Goal: Task Accomplishment & Management: Manage account settings

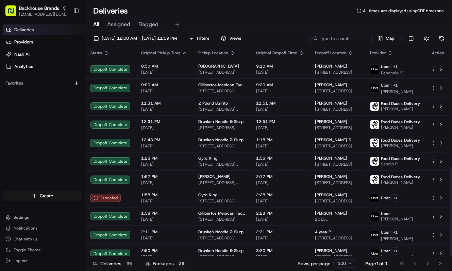
scroll to position [286, 0]
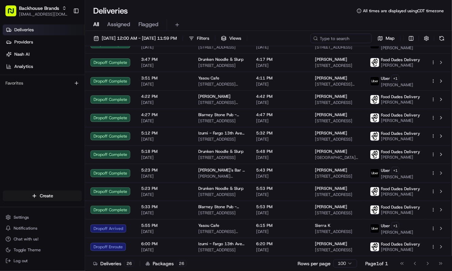
click at [65, 154] on div "Deliveries Providers [PERSON_NAME] Analytics Favorites" at bounding box center [42, 108] width 85 height 173
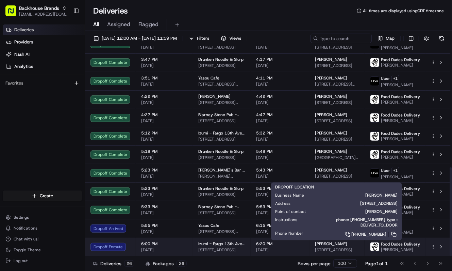
click at [353, 248] on span "[STREET_ADDRESS]" at bounding box center [337, 250] width 44 height 5
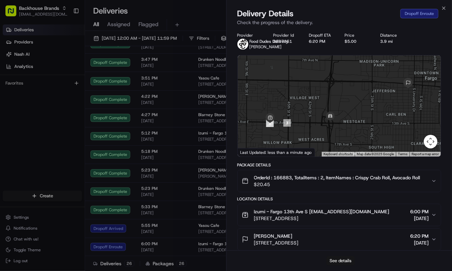
click at [335, 258] on button "See details" at bounding box center [340, 261] width 28 height 10
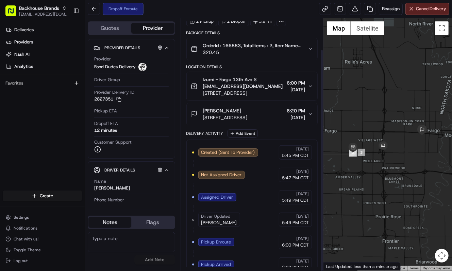
scroll to position [36, 0]
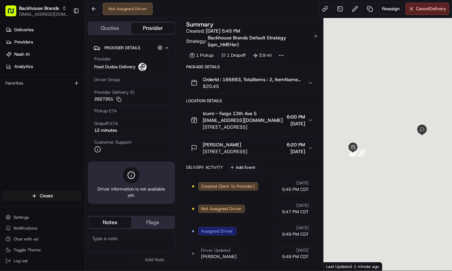
click at [33, 145] on div "Deliveries Providers [PERSON_NAME] Analytics Favorites" at bounding box center [42, 108] width 85 height 173
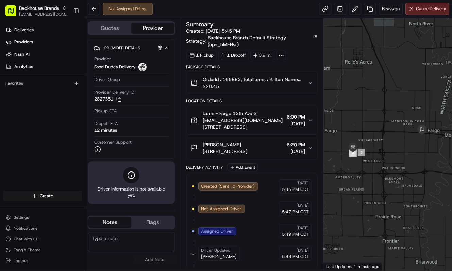
click at [33, 145] on div "Deliveries Providers [PERSON_NAME] Analytics Favorites" at bounding box center [42, 108] width 85 height 173
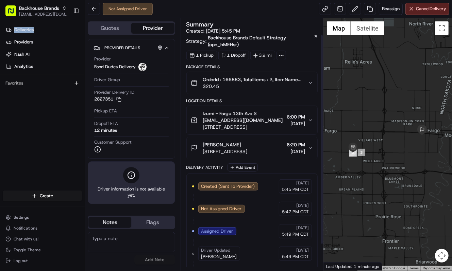
scroll to position [52, 0]
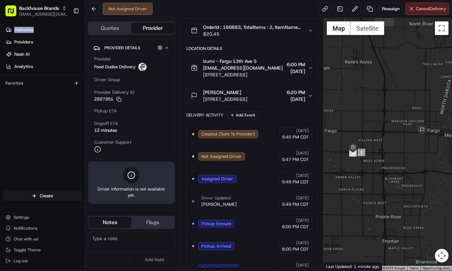
click at [416, 9] on span "Cancel Delivery" at bounding box center [431, 9] width 30 height 6
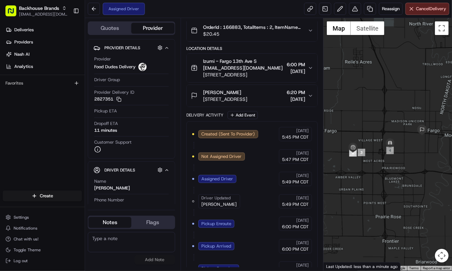
scroll to position [102, 0]
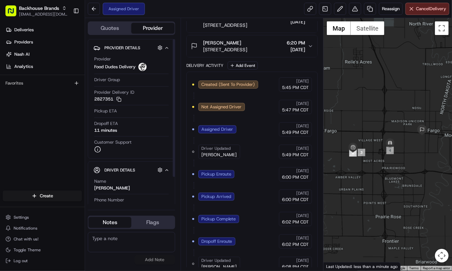
click at [66, 158] on div "Deliveries Providers [PERSON_NAME] Analytics Favorites" at bounding box center [42, 108] width 85 height 173
click at [190, 5] on div "Assigned Driver Reassign Cancel Delivery" at bounding box center [268, 9] width 367 height 18
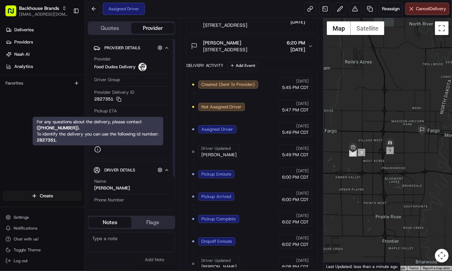
click at [32, 126] on div "Deliveries Providers [PERSON_NAME] Analytics Favorites" at bounding box center [42, 108] width 85 height 173
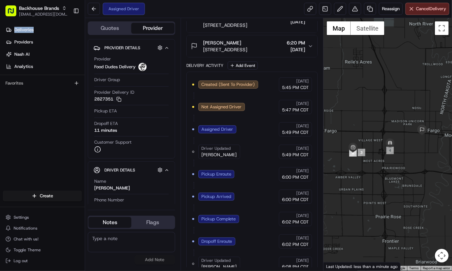
click at [32, 126] on div "Deliveries Providers [PERSON_NAME] Analytics Favorites" at bounding box center [42, 108] width 85 height 173
click at [52, 165] on div "Deliveries Providers [PERSON_NAME] Analytics Favorites" at bounding box center [42, 108] width 85 height 173
